Goal: Understand process/instructions: Learn how to perform a task or action

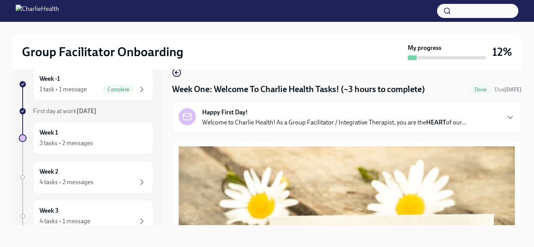
scroll to position [1131, 0]
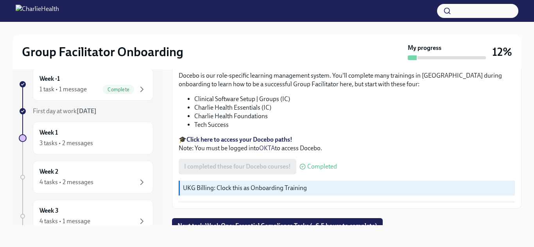
click at [259, 136] on strong "Click here to access your Docebo paths!" at bounding box center [239, 139] width 106 height 7
click at [220, 162] on div "I completed these four Docebo courses! Completed" at bounding box center [258, 167] width 158 height 16
click at [215, 222] on span "Next task : Week One: Essential Compliance Tasks (~6.5 hours to complete)" at bounding box center [277, 226] width 200 height 8
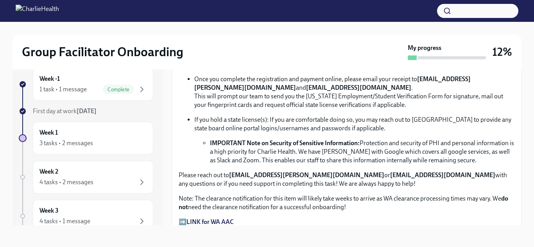
scroll to position [529, 0]
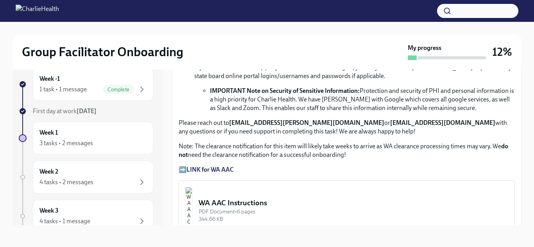
click at [210, 168] on strong "LINK for WA AAC" at bounding box center [209, 169] width 47 height 7
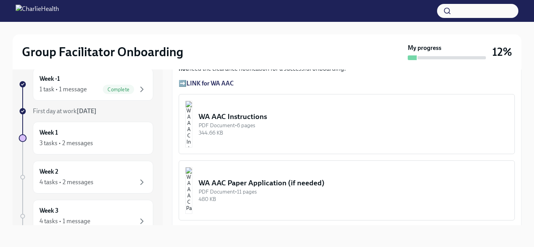
scroll to position [615, 0]
click at [247, 121] on div "WA AAC Instructions" at bounding box center [354, 117] width 310 height 10
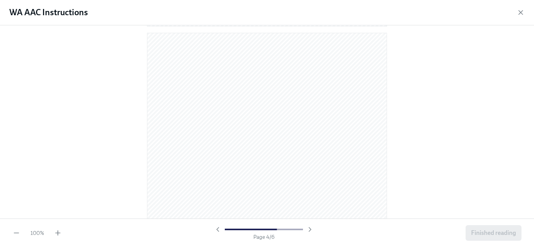
scroll to position [949, 0]
click at [403, 91] on div at bounding box center [267, 121] width 534 height 193
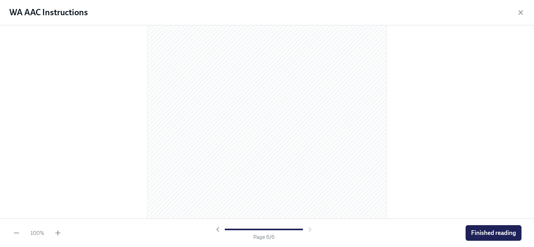
scroll to position [0, 0]
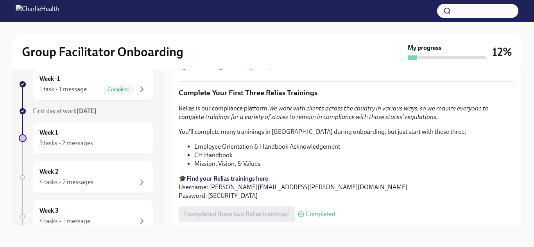
scroll to position [931, 0]
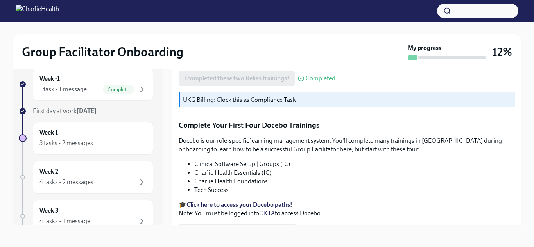
click at [220, 145] on p "Docebo is our role-specific learning management system. You'll complete many tr…" at bounding box center [347, 145] width 336 height 17
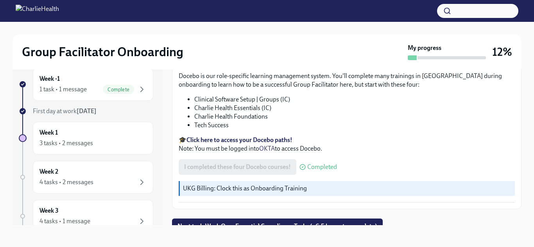
scroll to position [1131, 0]
click at [260, 222] on span "Next task : Week One: Essential Compliance Tasks (~6.5 hours to complete)" at bounding box center [277, 226] width 200 height 8
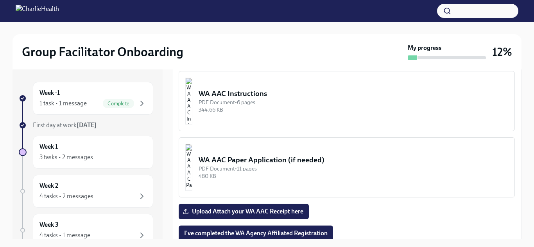
scroll to position [662, 0]
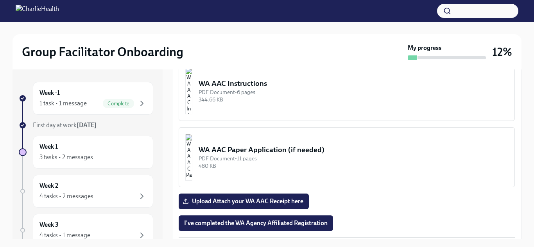
click at [256, 146] on div "WA AAC Paper Application (if needed)" at bounding box center [354, 150] width 310 height 10
